Goal: Check status: Check status

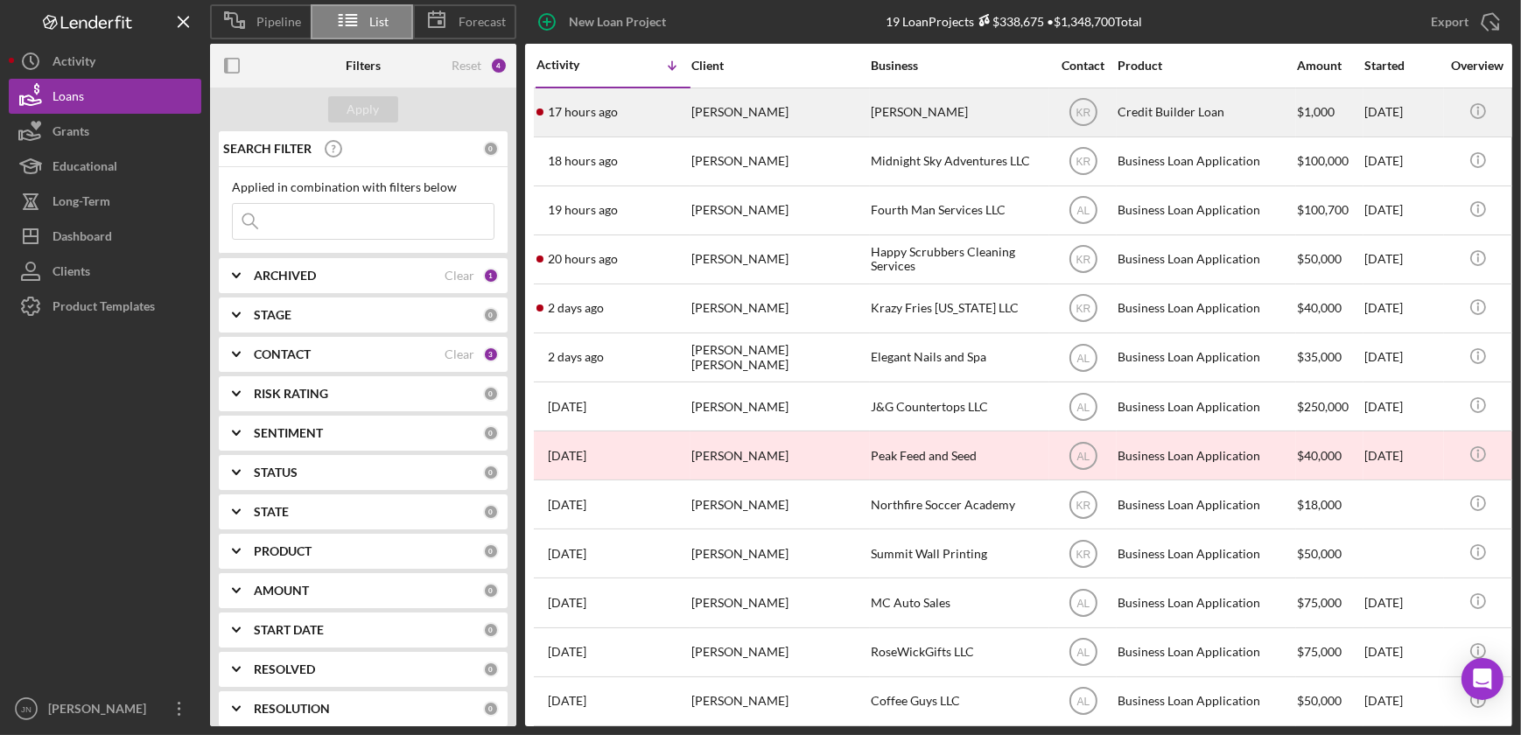
click at [703, 112] on div "[PERSON_NAME]" at bounding box center [778, 112] width 175 height 46
